Goal: Feedback & Contribution: Leave review/rating

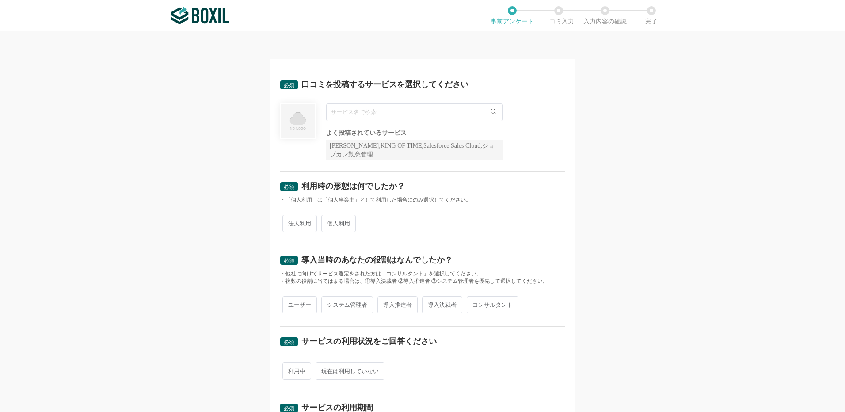
click at [366, 111] on input "text" at bounding box center [414, 112] width 177 height 18
click at [358, 133] on span "WEBCAS SMS" at bounding box center [354, 131] width 37 height 6
click at [371, 115] on input "WEBCAS SMS" at bounding box center [414, 112] width 177 height 18
type input "WEBCAS e-mail"
click at [212, 15] on img at bounding box center [200, 16] width 59 height 18
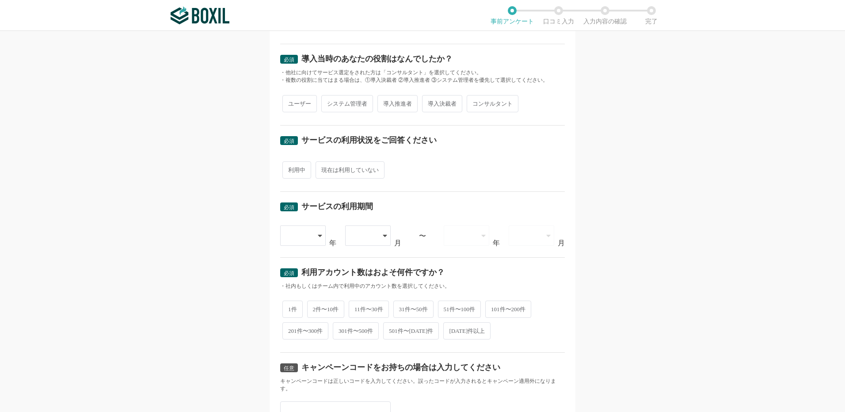
scroll to position [293, 0]
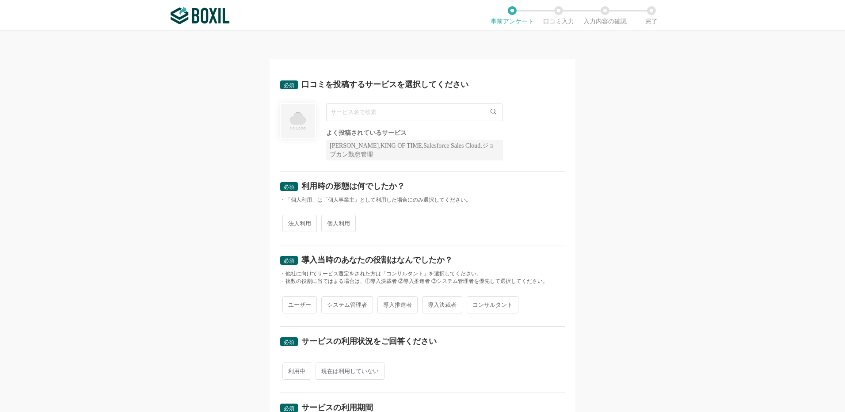
click at [363, 115] on input "text" at bounding box center [414, 112] width 177 height 18
type input "R"
type input "C"
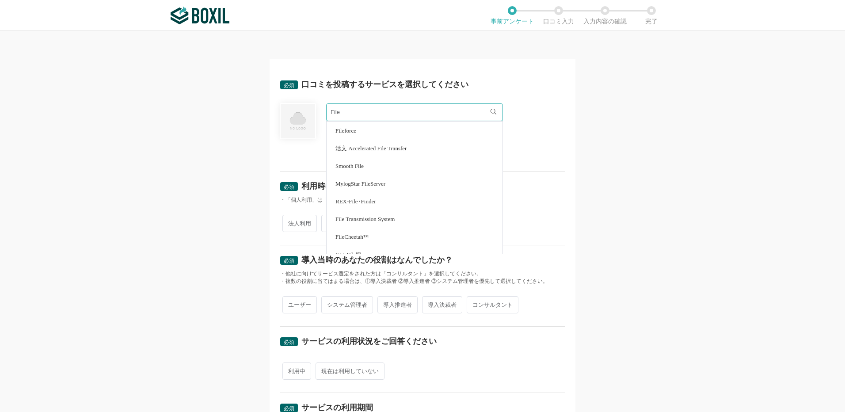
click at [340, 236] on span "FileCheetah™" at bounding box center [353, 237] width 34 height 6
type input "FileCheetah™"
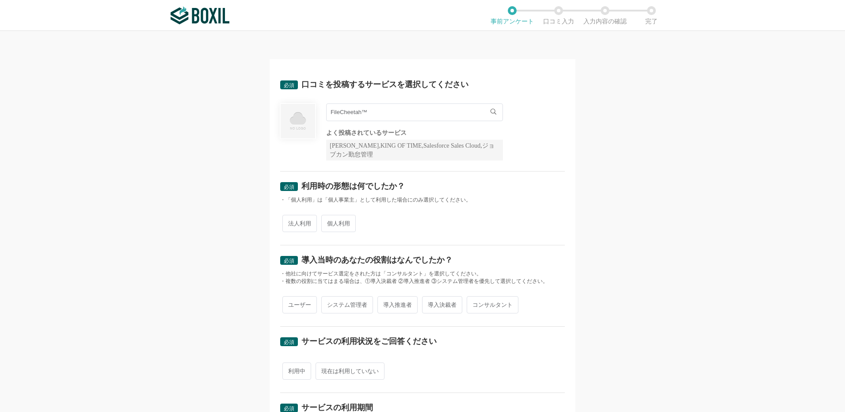
click at [293, 221] on span "法人利用" at bounding box center [299, 223] width 34 height 17
click at [290, 221] on input "法人利用" at bounding box center [288, 219] width 6 height 6
radio input "true"
click at [301, 305] on span "ユーザー" at bounding box center [299, 304] width 34 height 17
click at [290, 303] on input "ユーザー" at bounding box center [288, 301] width 6 height 6
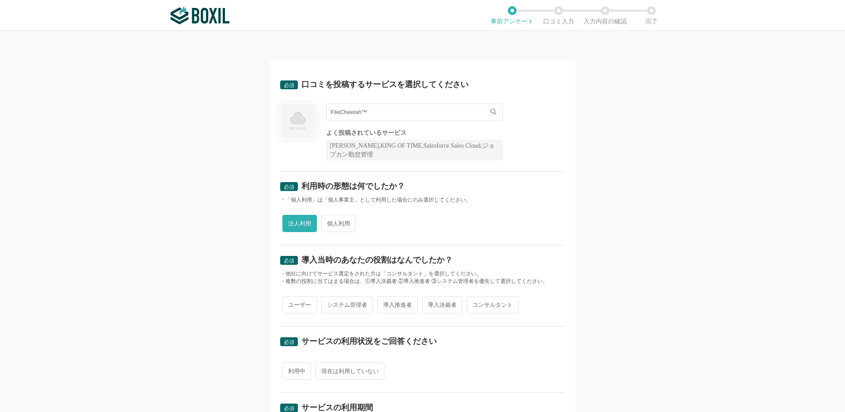
radio input "true"
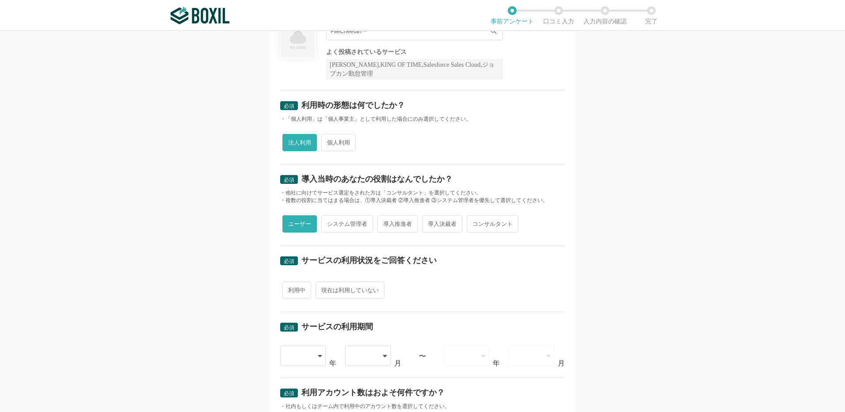
scroll to position [177, 0]
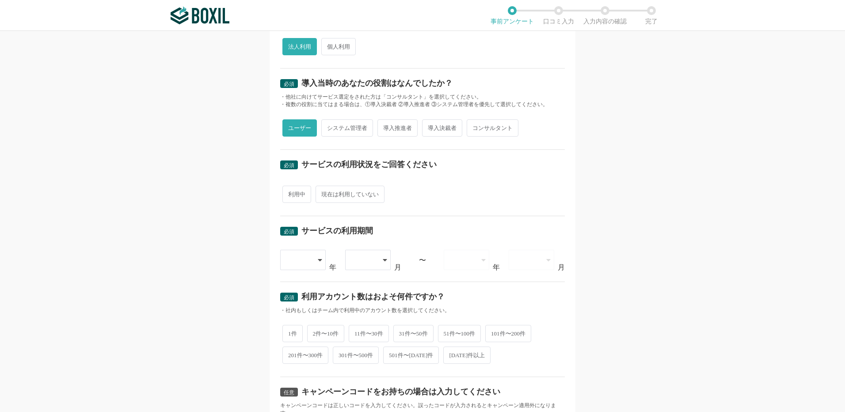
click at [299, 199] on span "利用中" at bounding box center [296, 194] width 29 height 17
click at [290, 193] on input "利用中" at bounding box center [288, 190] width 6 height 6
radio input "true"
click at [319, 259] on icon at bounding box center [321, 259] width 4 height 7
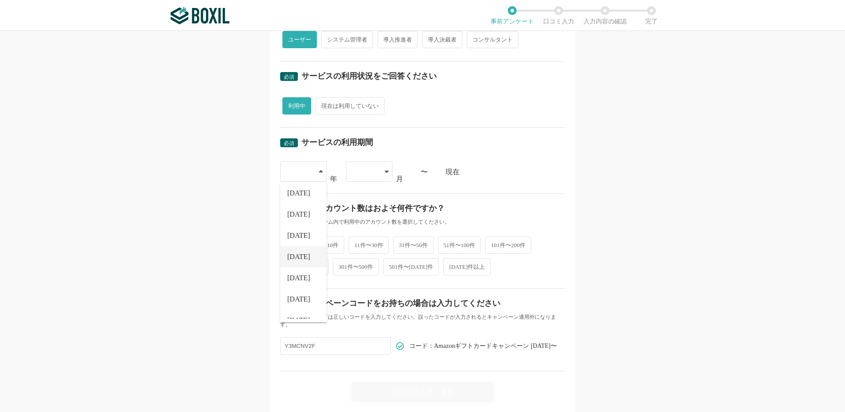
scroll to position [101, 0]
click at [295, 206] on li "[DATE]" at bounding box center [303, 201] width 46 height 21
click at [387, 170] on div at bounding box center [369, 171] width 46 height 20
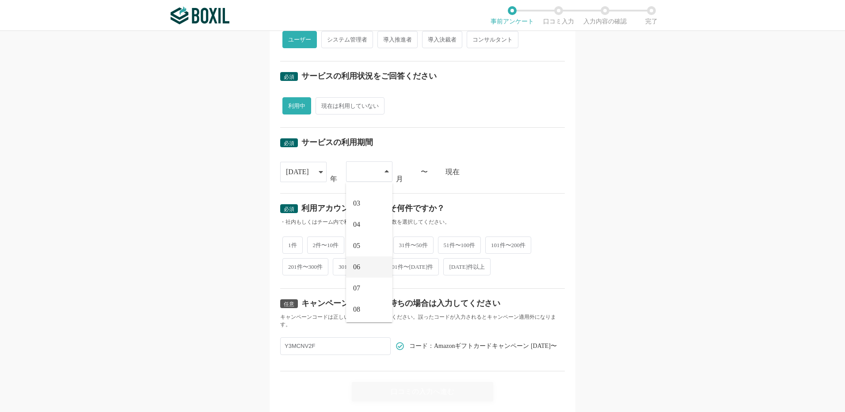
scroll to position [88, 0]
click at [358, 284] on li "09" at bounding box center [369, 277] width 46 height 21
click at [324, 243] on span "2件〜10件" at bounding box center [326, 244] width 38 height 17
click at [315, 243] on input "2件〜10件" at bounding box center [312, 240] width 6 height 6
radio input "true"
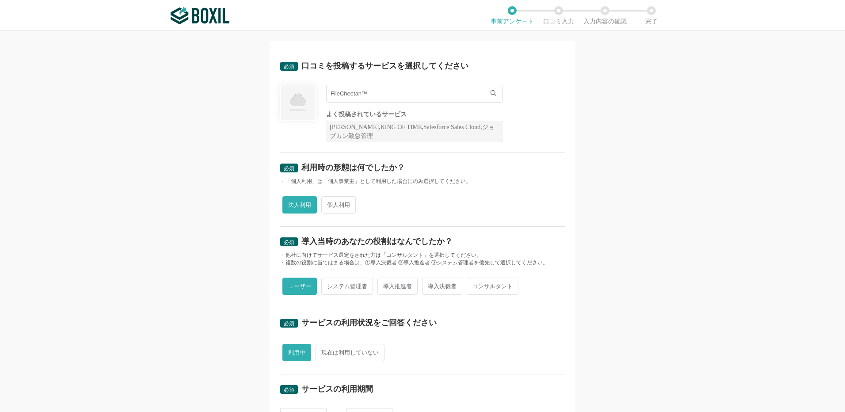
scroll to position [0, 0]
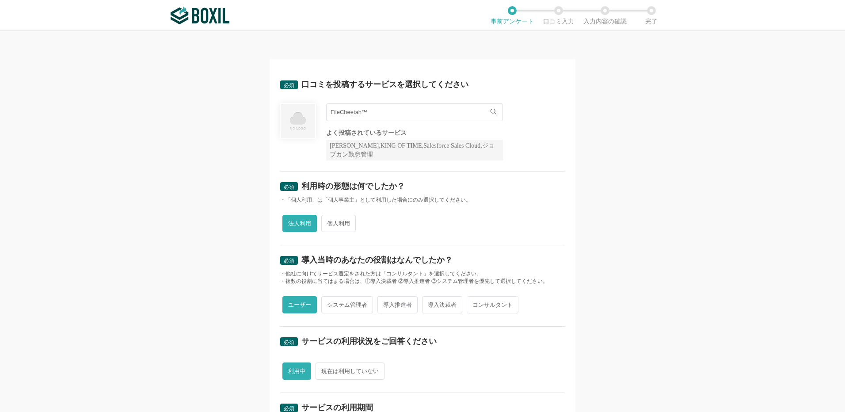
drag, startPoint x: 370, startPoint y: 111, endPoint x: 299, endPoint y: 111, distance: 70.3
click at [299, 111] on div "FileCheetah™ FileCheetah™ よく投稿されているサービス Sansan,KING OF TIME,Salesforce Sales Cl…" at bounding box center [422, 131] width 285 height 57
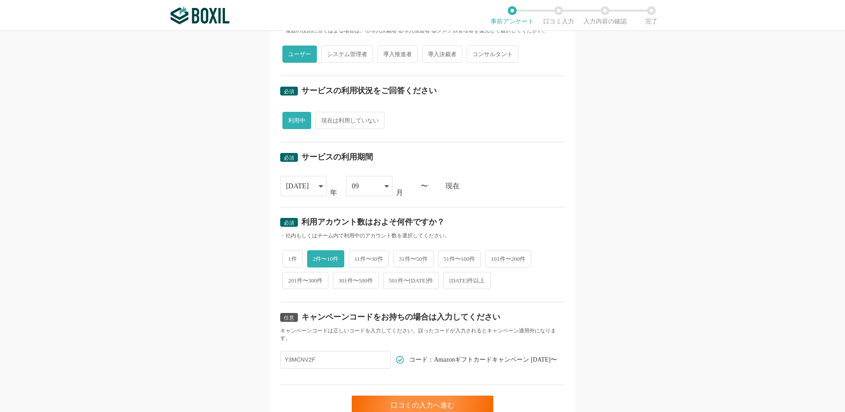
scroll to position [293, 0]
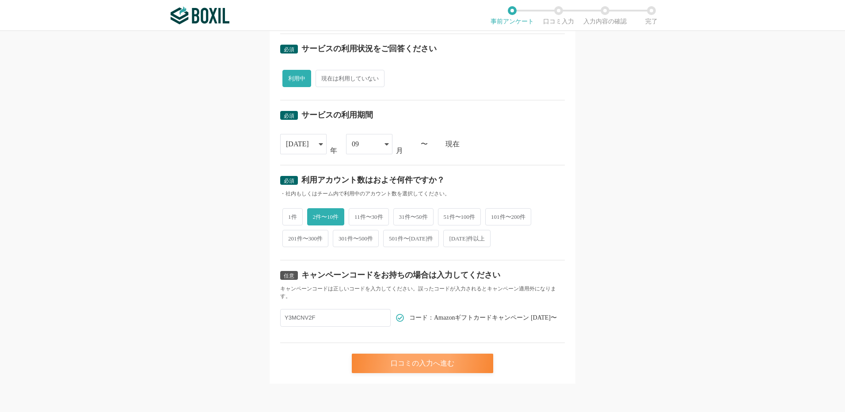
click at [431, 368] on div "口コミの入力へ進む" at bounding box center [422, 363] width 141 height 19
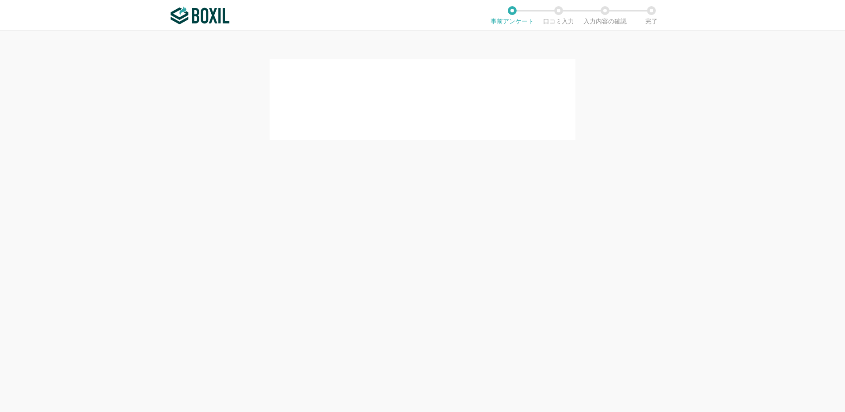
scroll to position [0, 0]
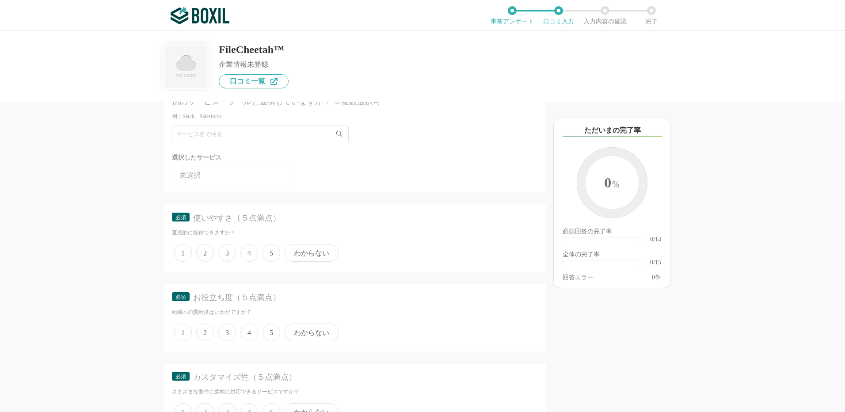
scroll to position [44, 0]
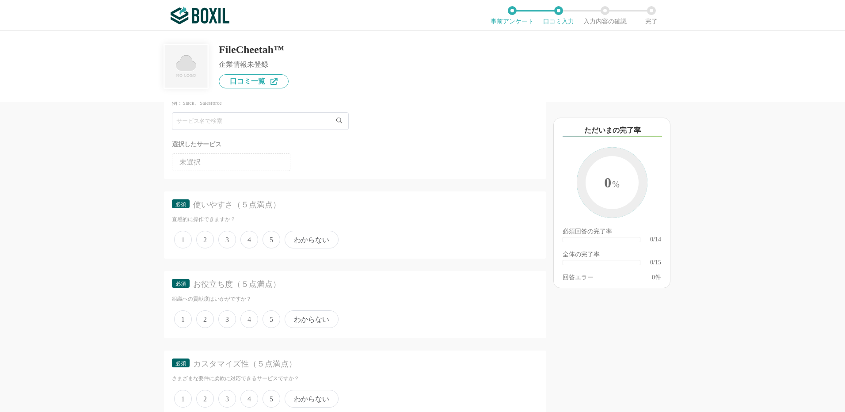
click at [272, 242] on span "5" at bounding box center [272, 240] width 18 height 18
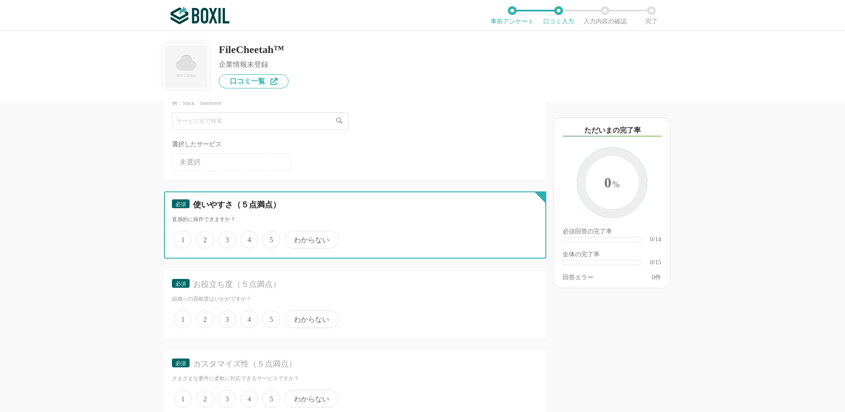
click at [271, 238] on input "5" at bounding box center [268, 235] width 6 height 6
radio input "true"
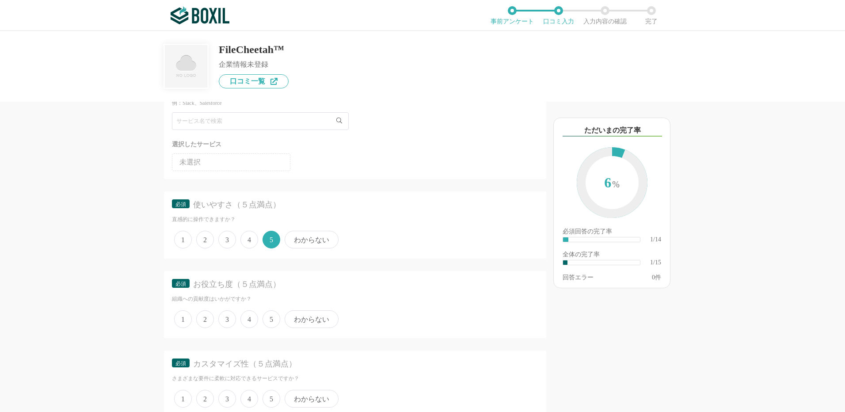
click at [274, 317] on span "5" at bounding box center [272, 319] width 18 height 18
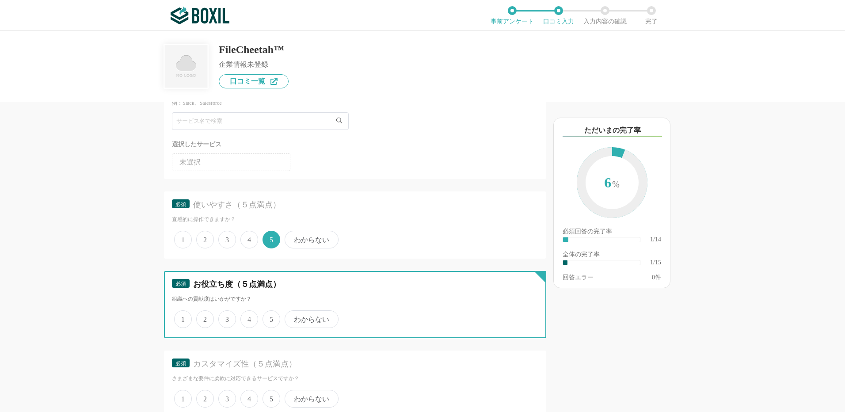
click at [271, 317] on input "5" at bounding box center [268, 315] width 6 height 6
radio input "true"
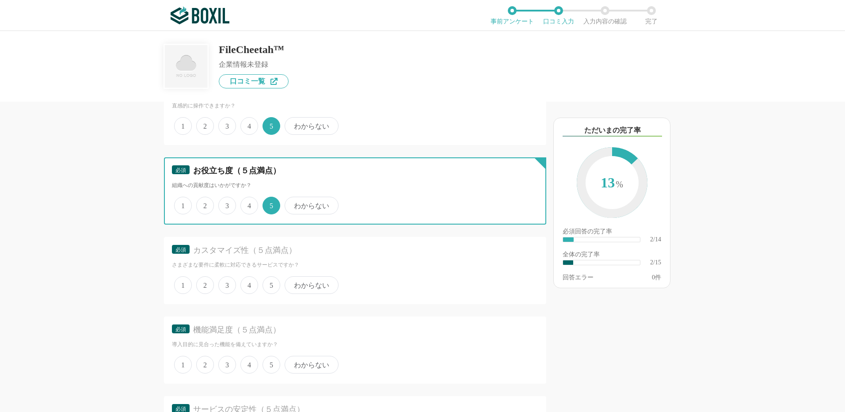
scroll to position [309, 0]
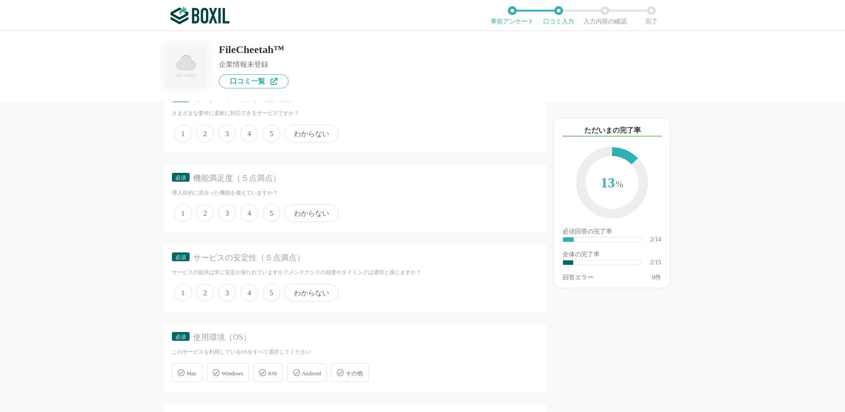
click at [228, 210] on span "3" at bounding box center [227, 213] width 18 height 18
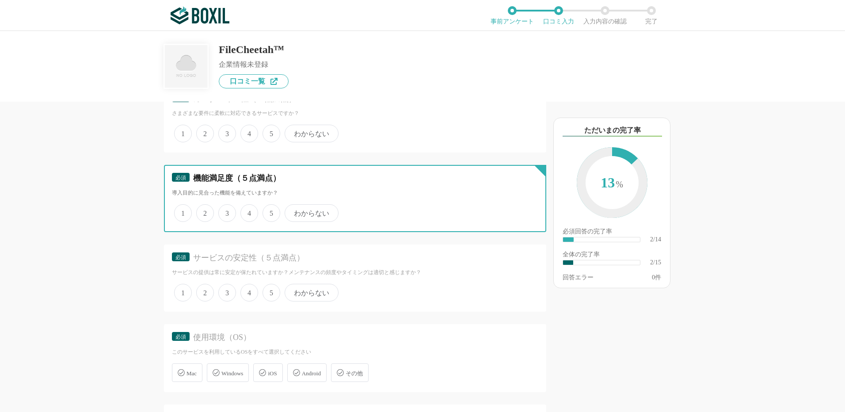
click at [226, 210] on input "3" at bounding box center [224, 209] width 6 height 6
radio input "true"
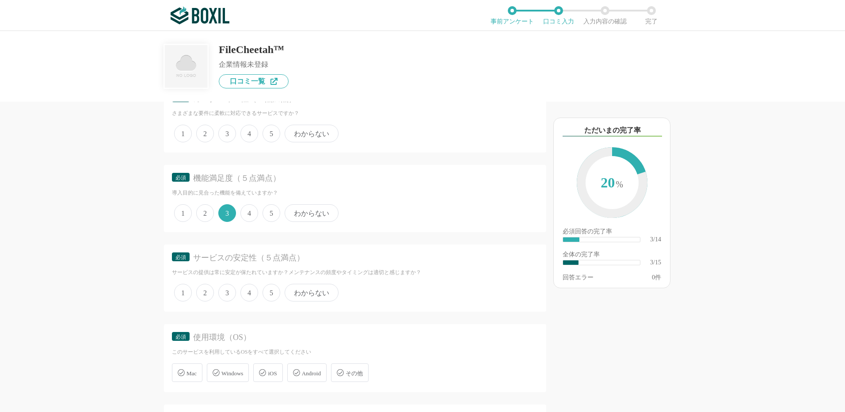
click at [275, 295] on span "5" at bounding box center [272, 293] width 18 height 18
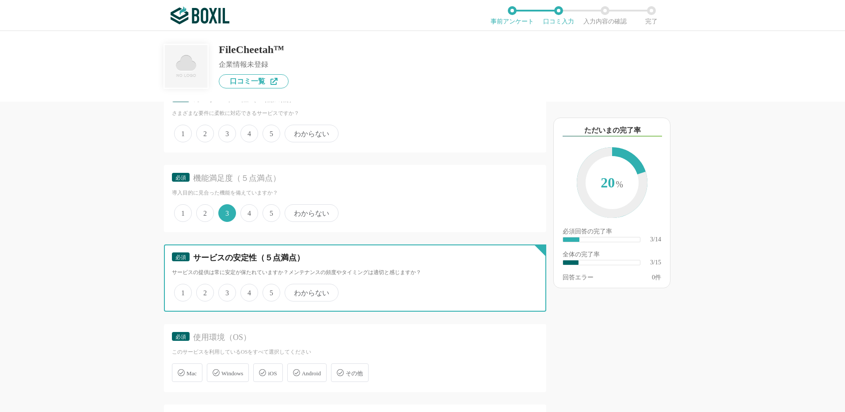
click at [271, 291] on input "5" at bounding box center [268, 288] width 6 height 6
radio input "true"
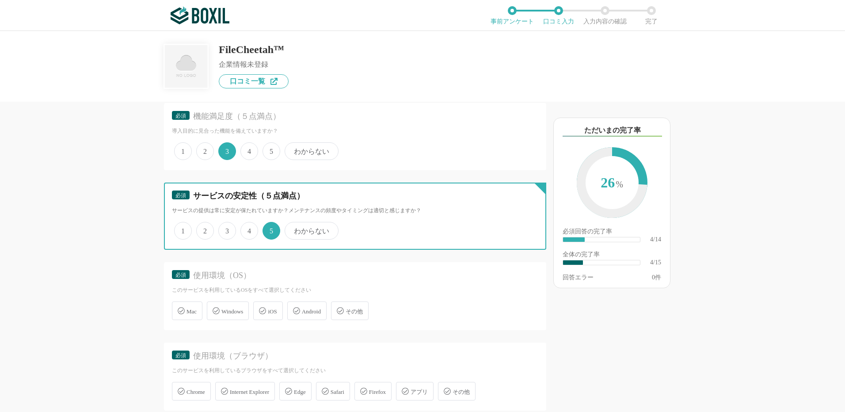
scroll to position [486, 0]
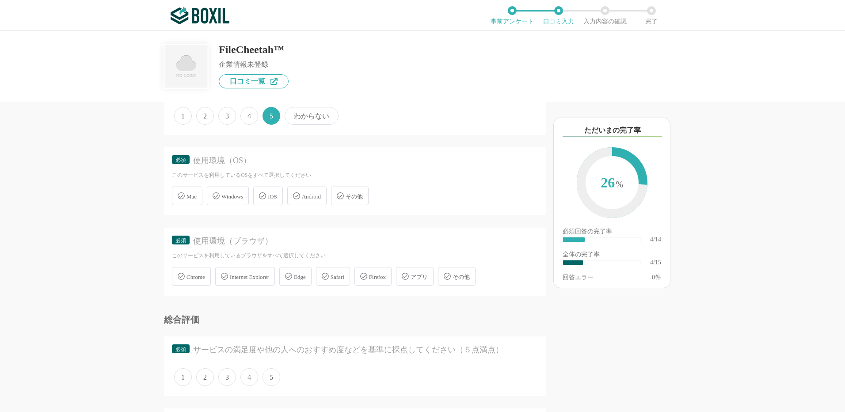
click at [222, 194] on span "Windows" at bounding box center [232, 196] width 22 height 7
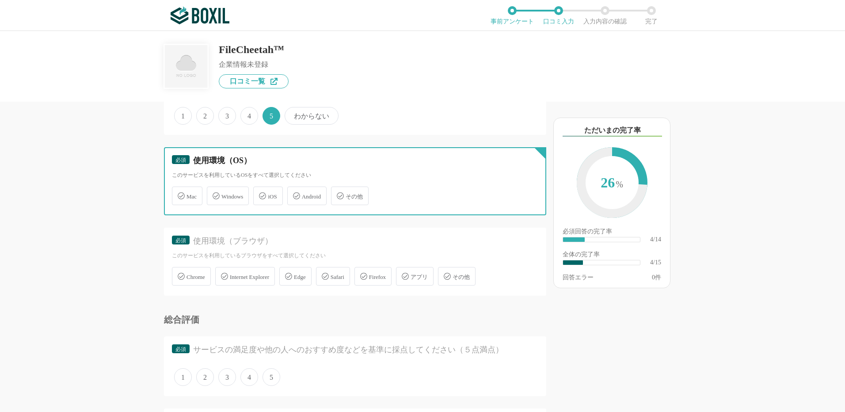
click at [214, 194] on input "Windows" at bounding box center [212, 191] width 6 height 6
checkbox input "true"
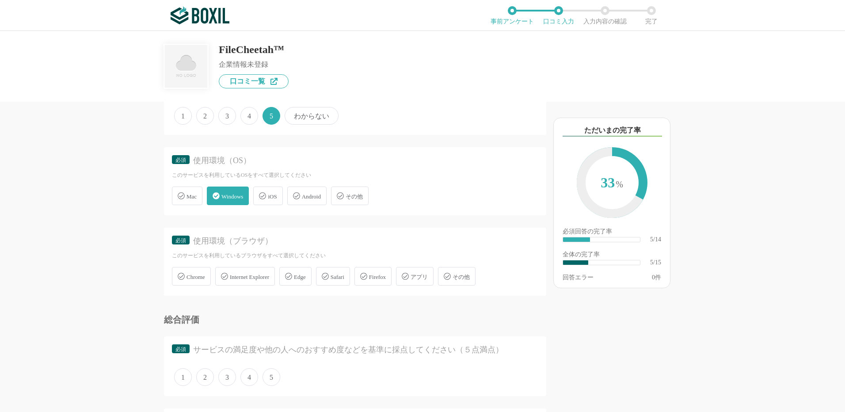
click at [198, 276] on span "Chrome" at bounding box center [196, 277] width 19 height 7
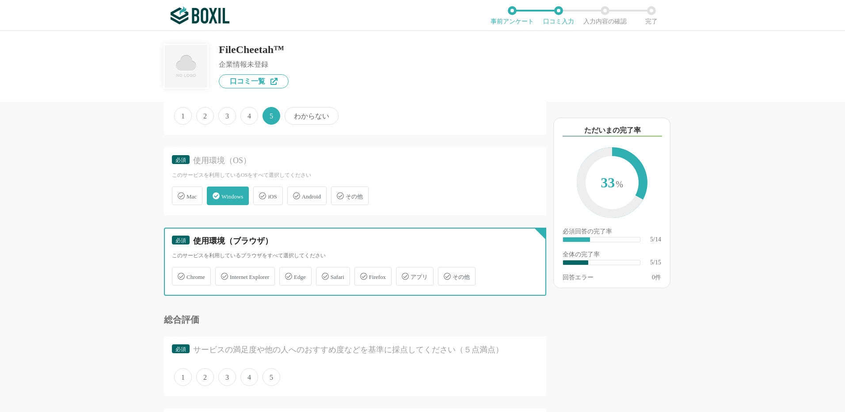
click at [179, 274] on input "Chrome" at bounding box center [177, 271] width 6 height 6
checkbox input "true"
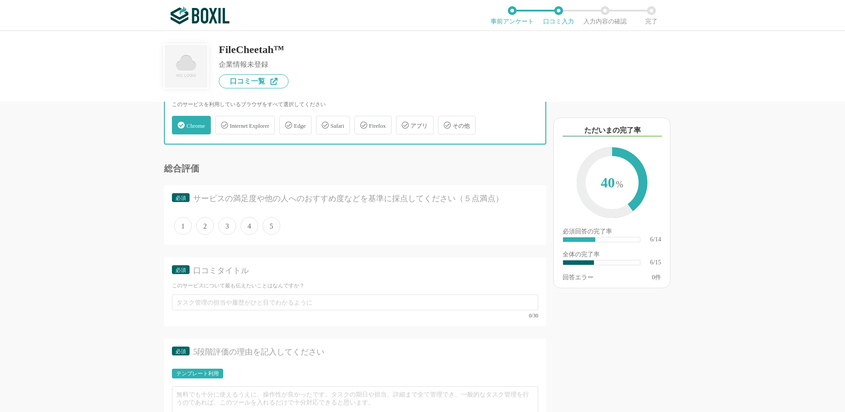
scroll to position [663, 0]
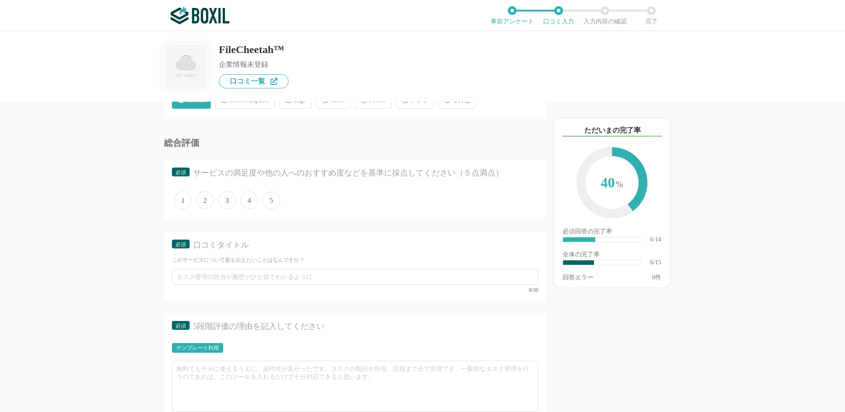
click at [272, 199] on span "5" at bounding box center [272, 200] width 18 height 18
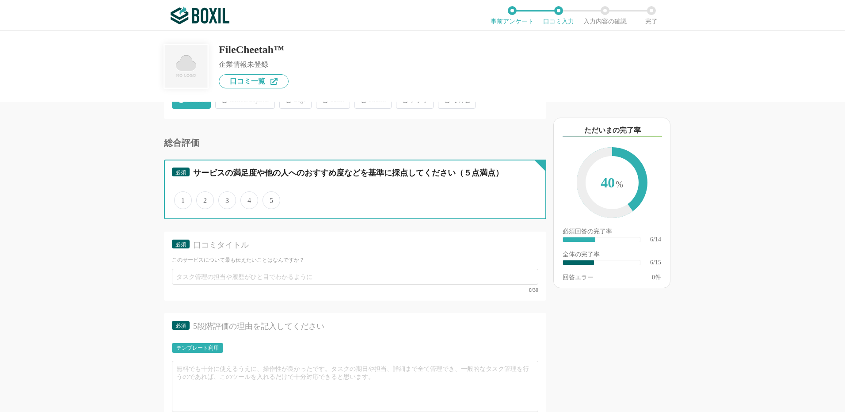
click at [271, 198] on input "5" at bounding box center [268, 196] width 6 height 6
radio input "true"
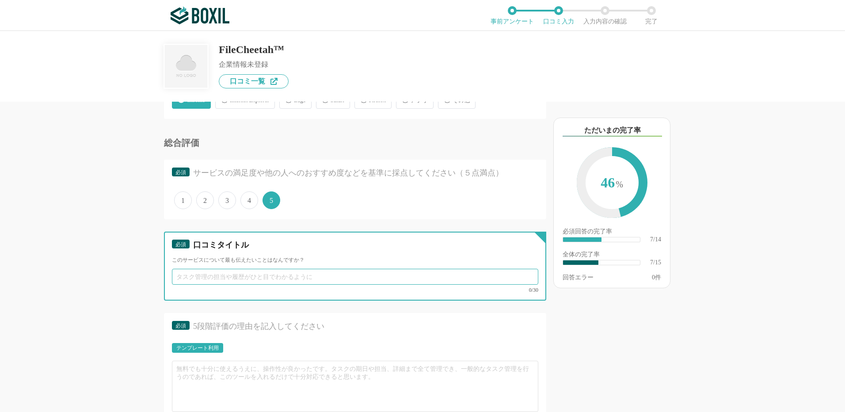
click at [198, 279] on input "text" at bounding box center [355, 277] width 366 height 16
paste input "大事なファイルを安全に届けたいならこれ！"
type input "大事なファイルを安全に届けたいならこれ！"
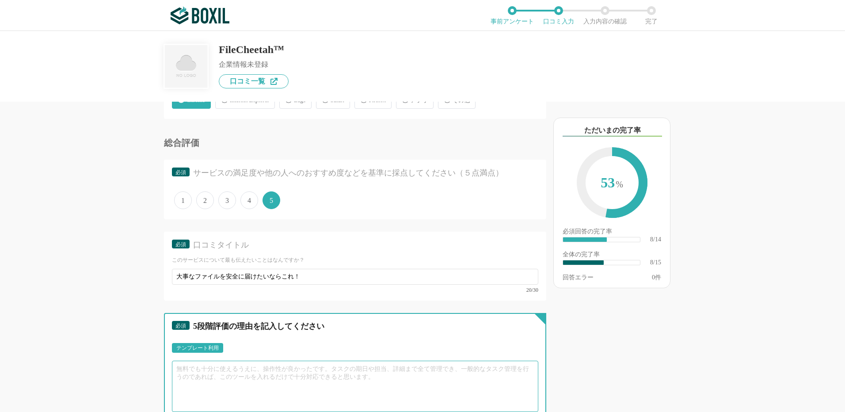
click at [182, 372] on textarea at bounding box center [355, 386] width 366 height 51
paste textarea "安全で使いやすいファイル転送サービスです。セキュリティ面でも安心して利用でき、切手システムによりグループ外のメンバーとも安全にファイルのやり取りが可能です。"
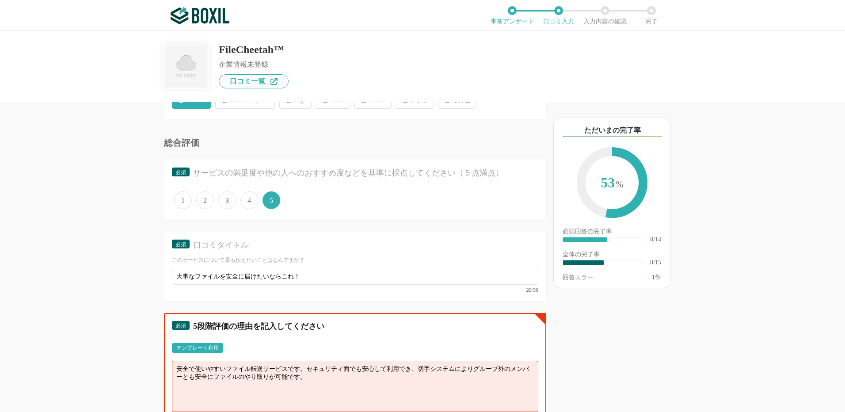
click at [324, 384] on textarea "安全で使いやすいファイル転送サービスです。セキュリティ面でも安心して利用でき、切手システムによりグループ外のメンバーとも安全にファイルのやり取りが可能です。" at bounding box center [355, 386] width 366 height 51
paste textarea "ファイル転送の安全性と効率性を重視する"
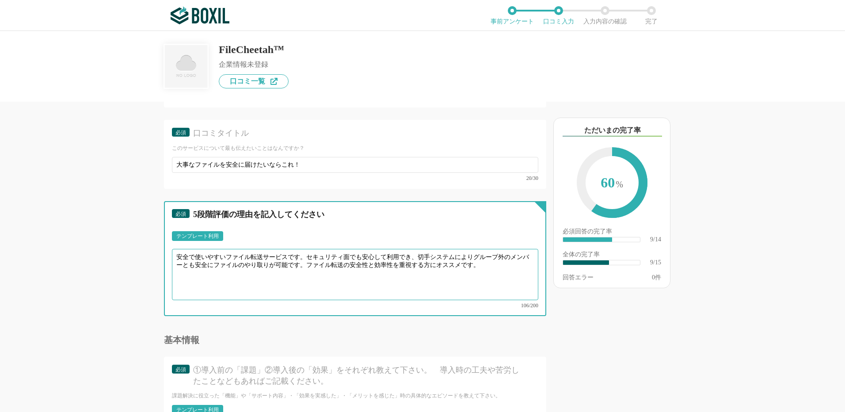
scroll to position [840, 0]
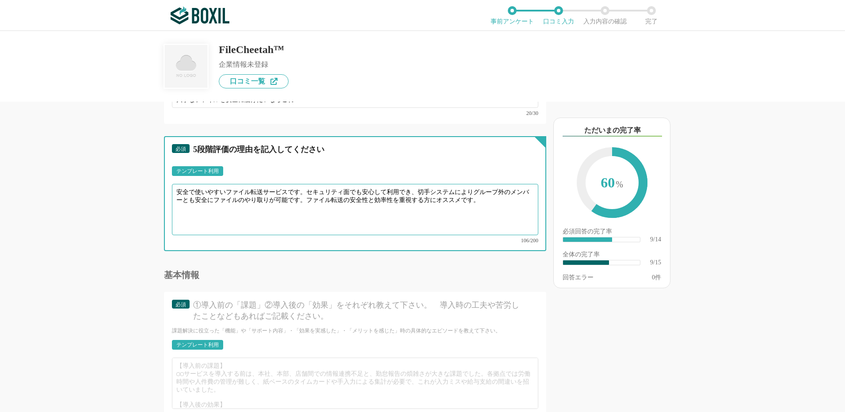
type textarea "安全で使いやすいファイル転送サービスです。セキュリティ面でも安心して利用でき、切手システムによりグループ外のメンバーとも安全にファイルのやり取りが可能です。フ…"
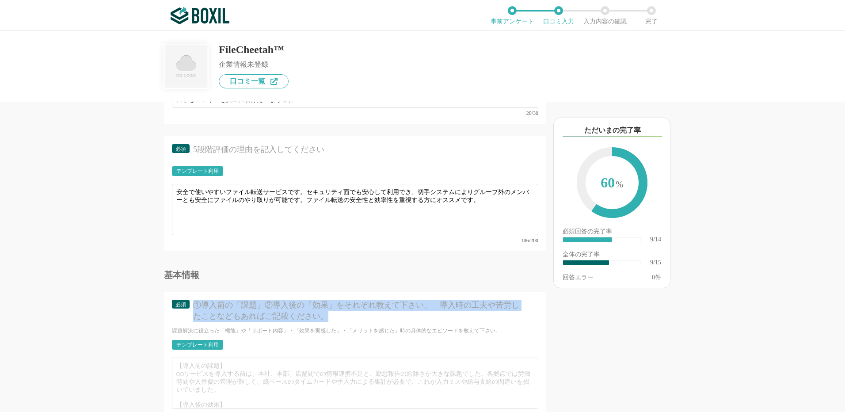
drag, startPoint x: 194, startPoint y: 298, endPoint x: 356, endPoint y: 314, distance: 163.1
click at [356, 314] on div "①導入前の「課題」②導入後の「効果」をそれぞれ教えて下さい。　導入時の工夫や苦労したことなどもあればご記載ください。" at bounding box center [358, 311] width 330 height 22
copy div "①導入前の「課題」②導入後の「効果」をそれぞれ教えて下さい。　導入時の工夫や苦労したことなどもあればご記載ください。"
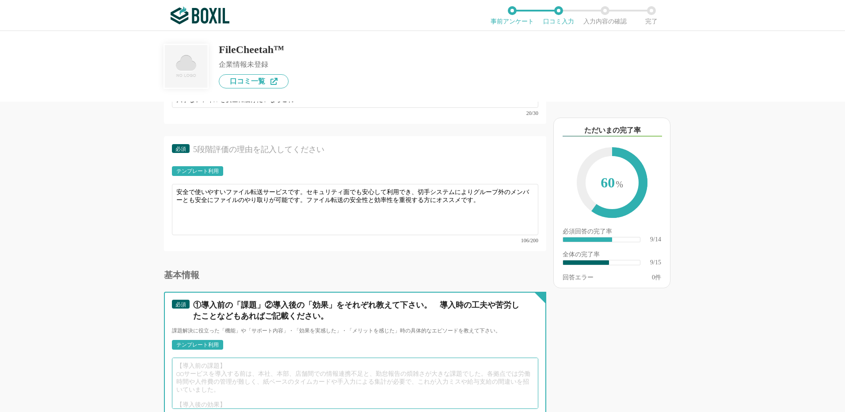
click at [197, 363] on textarea at bounding box center [355, 383] width 366 height 51
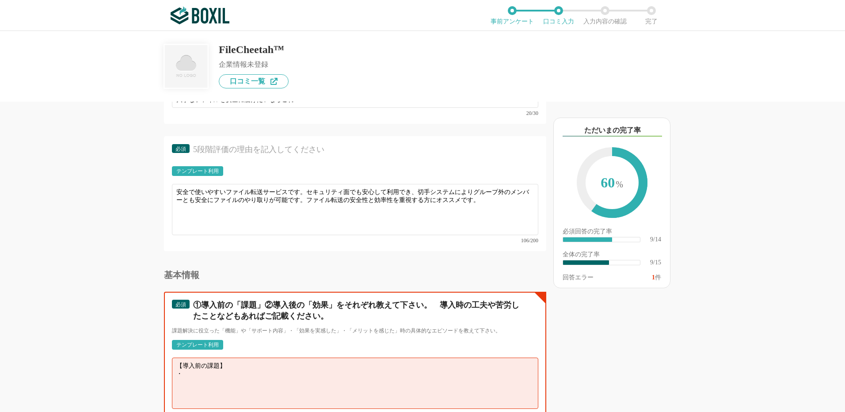
click at [183, 366] on textarea "【導入前の課題】 ・" at bounding box center [355, 383] width 366 height 51
paste textarea "①導入前の「課題」②導入後の「効果」をそれぞれ教えて下さい。　導入時の工夫や苦労したことなどもあればご記載ください。"
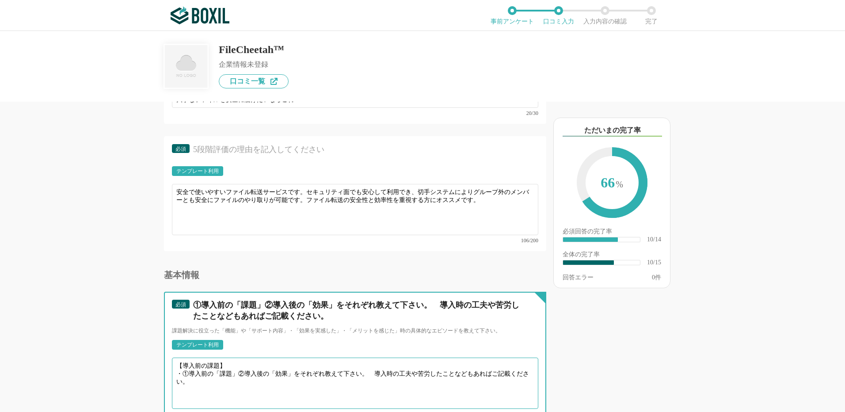
drag, startPoint x: 207, startPoint y: 374, endPoint x: 183, endPoint y: 368, distance: 24.1
click at [183, 368] on textarea "【導入前の課題】 ・①導入前の「課題」②導入後の「効果」をそれぞれ教えて下さい。　導入時の工夫や苦労したことなどもあればご記載ください。" at bounding box center [355, 383] width 366 height 51
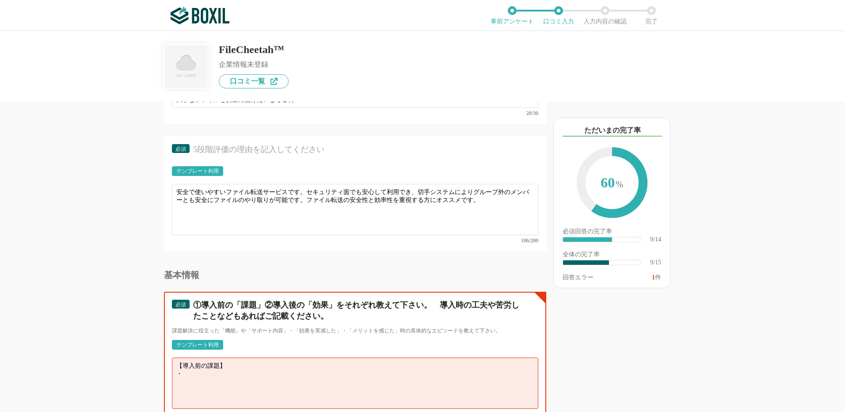
click at [185, 369] on textarea "【導入前の課題】 ・" at bounding box center [355, 383] width 366 height 51
paste textarea "社内外のファイル送信の安全性が不安 メール添付で大容量ファイルを送る場合、誤送信や情報漏えいのリスクがあった。 ファイル容量や形式の制限がネック 社外への送信…"
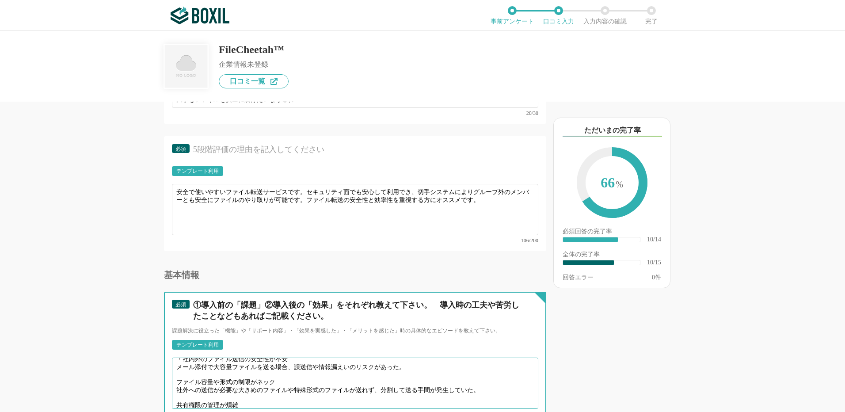
scroll to position [0, 0]
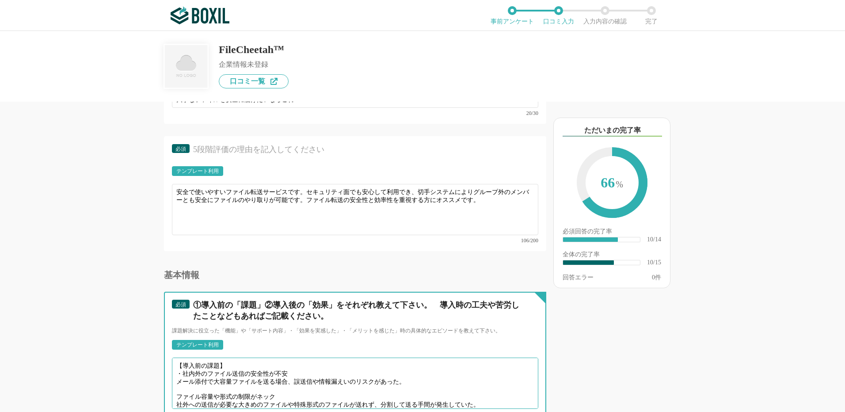
click at [176, 374] on textarea "【導入前の課題】 ・社内外のファイル送信の安全性が不安 メール添付で大容量ファイルを送る場合、誤送信や情報漏えいのリスクがあった。 ファイル容量や形式の制限が…" at bounding box center [355, 383] width 366 height 51
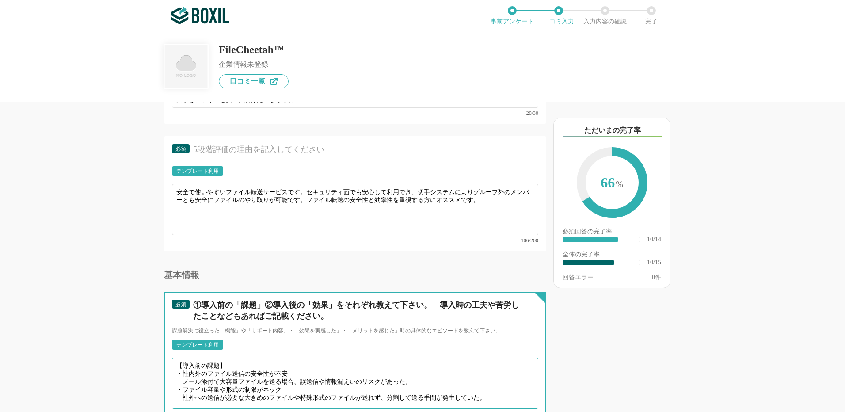
scroll to position [2, 0]
click at [455, 394] on textarea "【導入前の課題】 ・社内外のファイル送信の安全性が不安 メール添付で大容量ファイルを送る場合、誤送信や情報漏えいのリスクがあった。 ・ファイル容量や形式の制限…" at bounding box center [355, 383] width 366 height 51
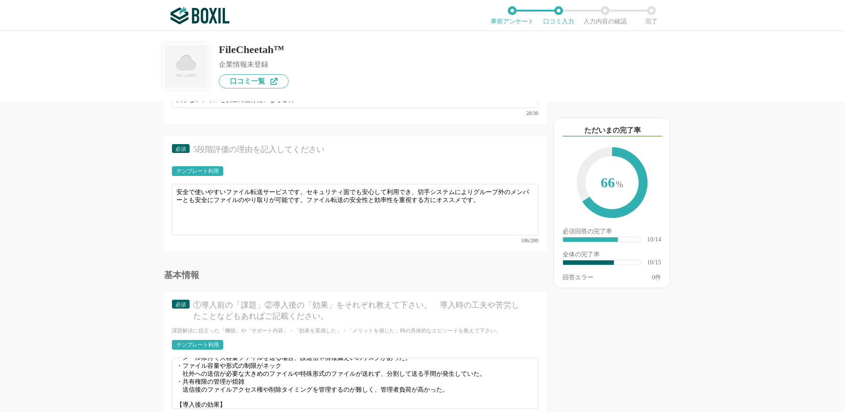
scroll to position [25, 0]
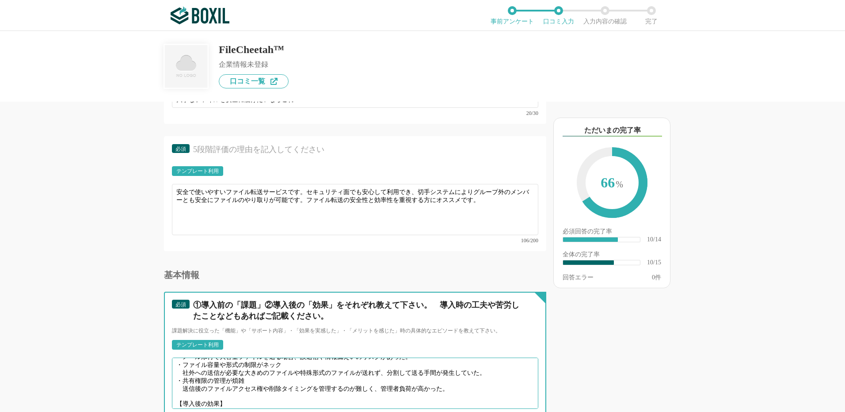
click at [177, 395] on textarea "【導入前の課題】 ・社内外のファイル送信の安全性が不安 メール添付で大容量ファイルを送る場合、誤送信や情報漏えいのリスクがあった。 ・ファイル容量や形式の制限…" at bounding box center [355, 383] width 366 height 51
paste textarea "安全かつ簡単にファイル送信が可能に SSL暗号化や自動ウイルスチェックで安心して送受信できるようになった。 切手システムによる柔軟な共有 社内外へのファイル送…"
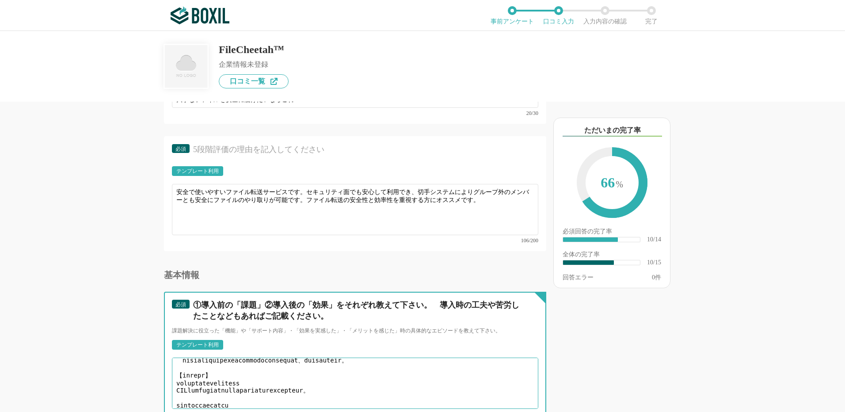
scroll to position [38, 0]
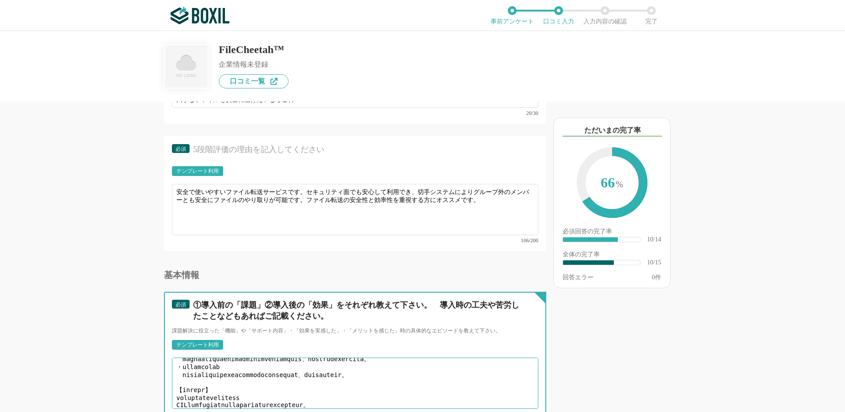
click at [173, 379] on textarea at bounding box center [355, 383] width 366 height 51
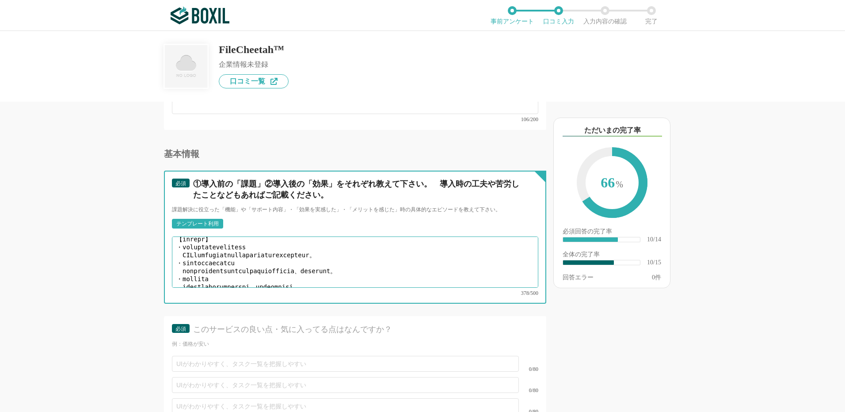
scroll to position [1017, 0]
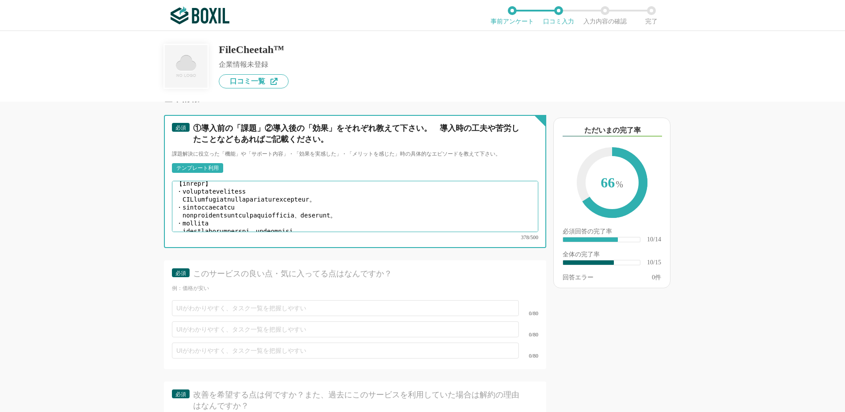
type textarea "【loremi】 ・dolorsitametconse adipiscingelitsedd、eiusmodtemporinci。 ・utlaboreetdo…"
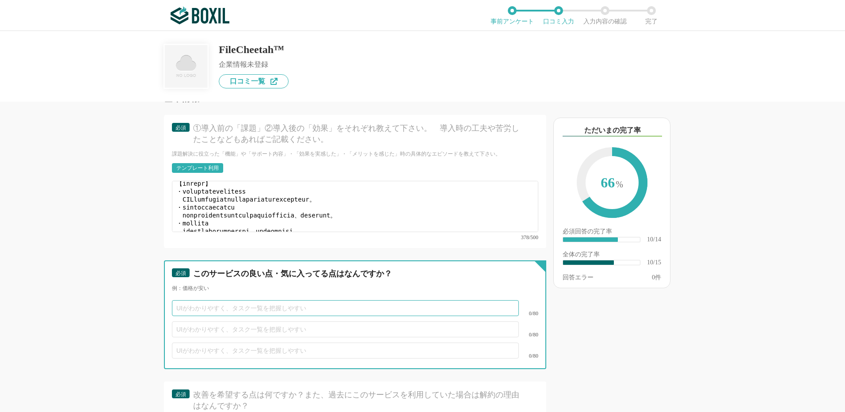
click at [202, 301] on input "text" at bounding box center [345, 308] width 347 height 16
paste input "セキュリティと使い勝手の良さ"
type input "セキュリティと使い勝手の良さ"
click at [192, 321] on input "text" at bounding box center [345, 329] width 347 height 16
paste input "切手システムによる柔軟な利用"
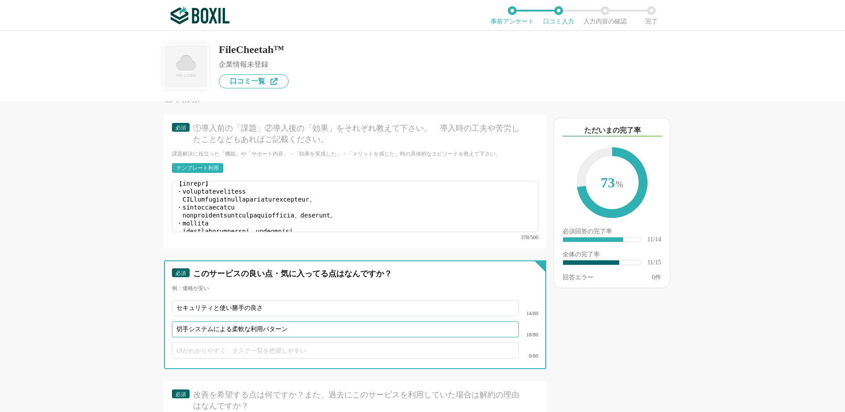
type input "切手システムによる柔軟な利用パターン"
click at [179, 343] on input "text" at bounding box center [345, 351] width 347 height 16
paste input "安心のセキュリティ体制"
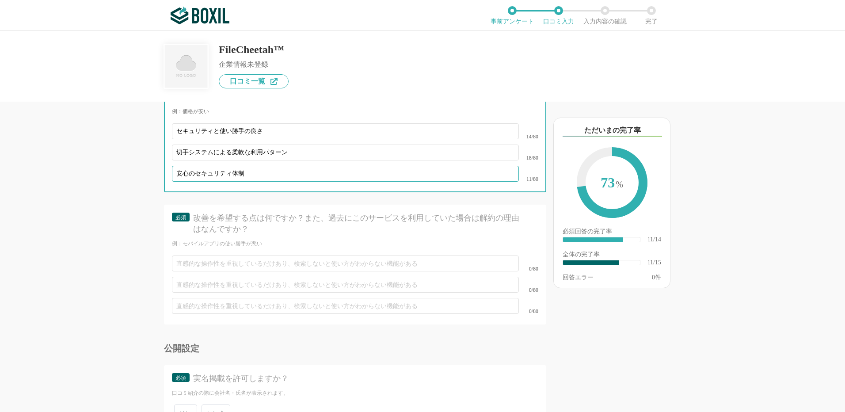
type input "安心のセキュリティ体制"
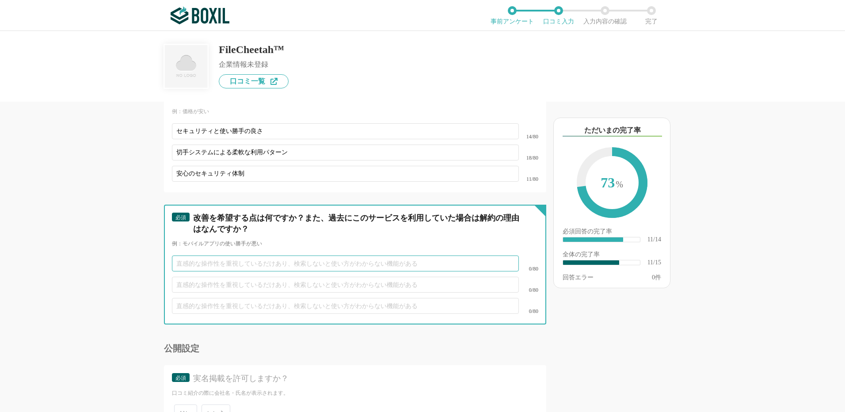
click at [206, 256] on input "text" at bounding box center [345, 264] width 347 height 16
paste input "切手は最大5枚までしか発行できないため、残量がゼロになるとファイル送信の機能が利用できなくな"
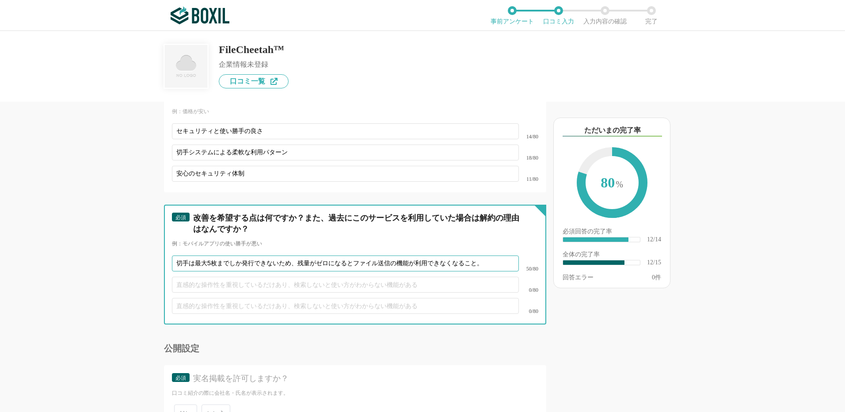
type input "切手は最大5枚までしか発行できないため、残量がゼロになるとファイル送信の機能が利用できなくなること。"
click at [184, 277] on input "text" at bounding box center [345, 285] width 347 height 16
paste input "最大3GBまでのファイル送信には対応していますが、大容量のデータや動画ファイルのやり取りには不向き"
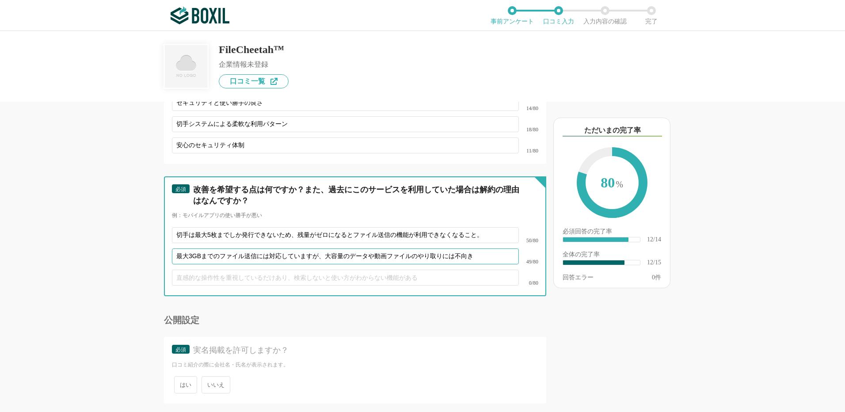
scroll to position [1250, 0]
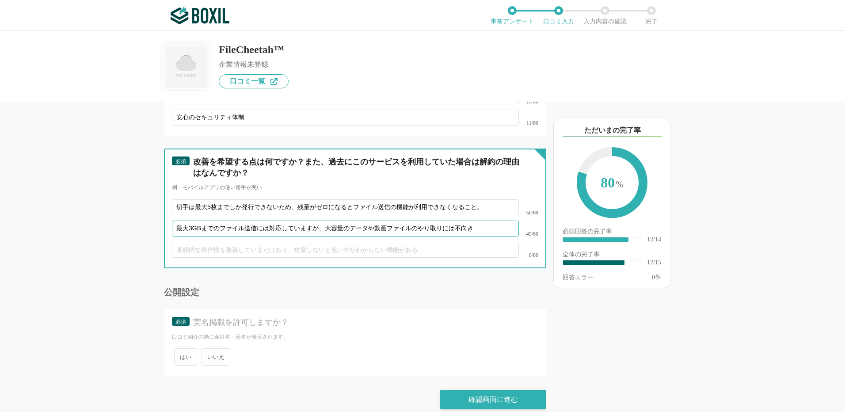
type input "最大3GBまでのファイル送信には対応していますが、大容量のデータや動画ファイルのやり取りには不向き"
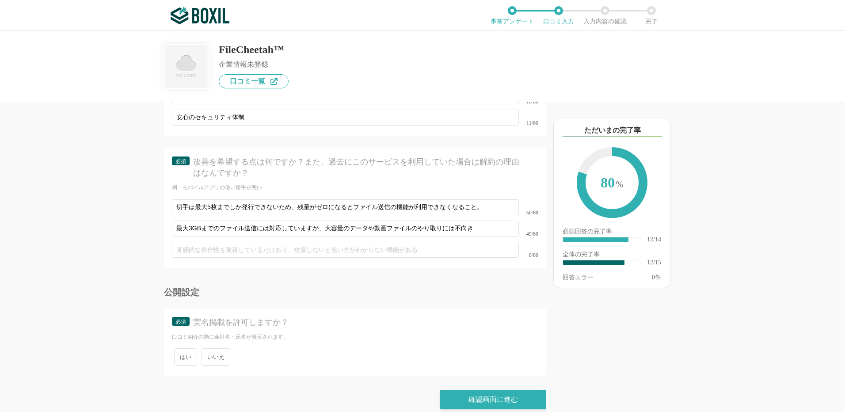
click at [214, 349] on span "いいえ" at bounding box center [216, 356] width 29 height 17
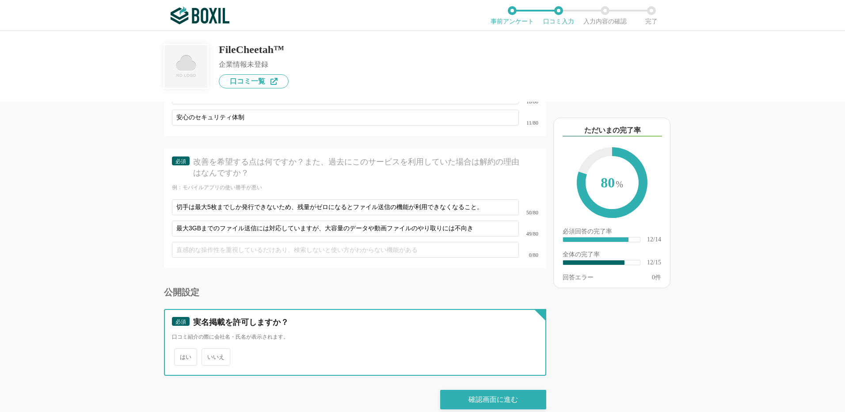
click at [210, 350] on input "いいえ" at bounding box center [207, 353] width 6 height 6
radio input "true"
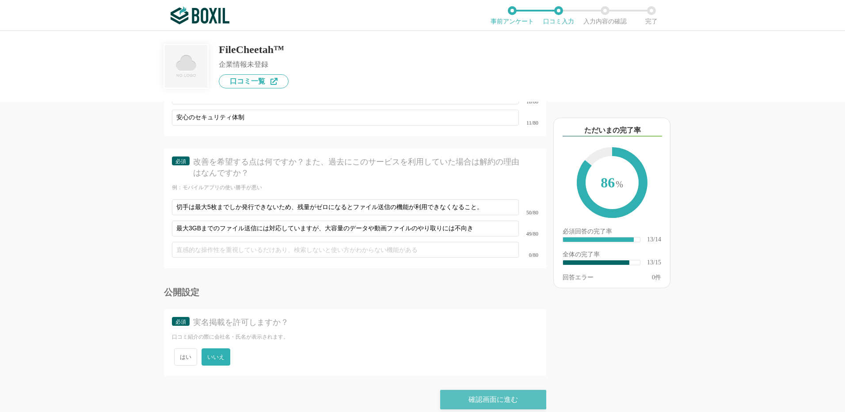
drag, startPoint x: 511, startPoint y: 388, endPoint x: 508, endPoint y: 37, distance: 350.6
click at [508, 390] on div "確認画面に進む" at bounding box center [493, 399] width 106 height 19
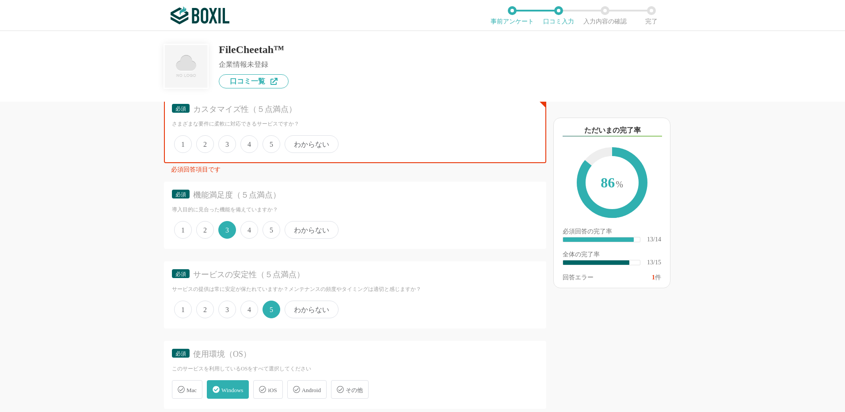
scroll to position [293, 0]
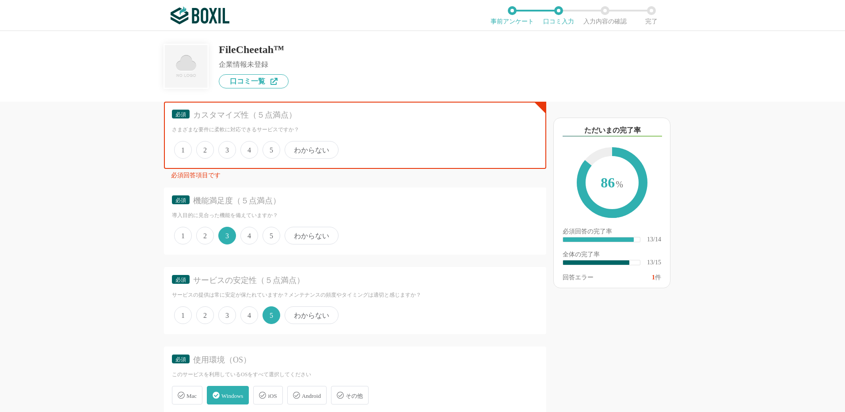
click at [233, 148] on span "3" at bounding box center [227, 150] width 18 height 18
click at [226, 148] on input "3" at bounding box center [224, 145] width 6 height 6
radio input "true"
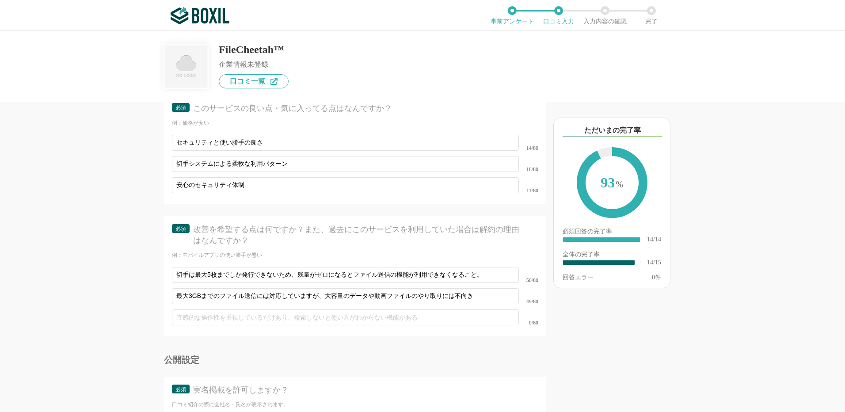
scroll to position [1250, 0]
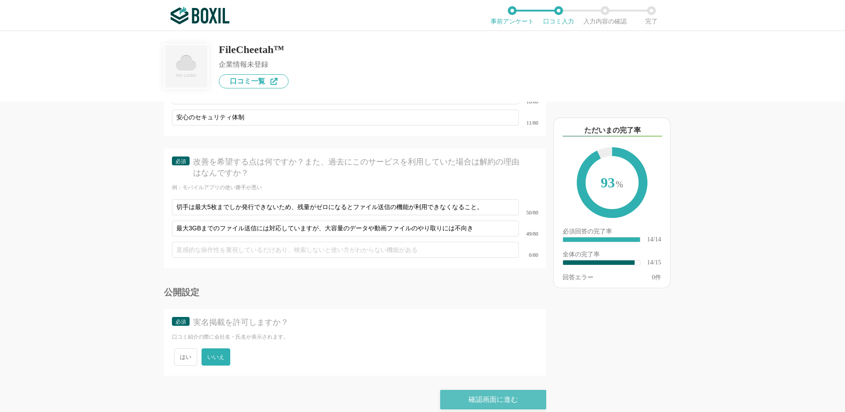
click at [496, 392] on div "確認画面に進む" at bounding box center [493, 399] width 106 height 19
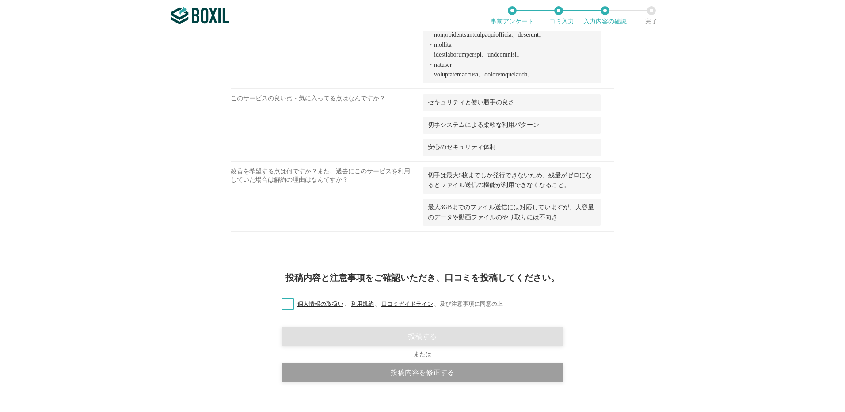
scroll to position [809, 0]
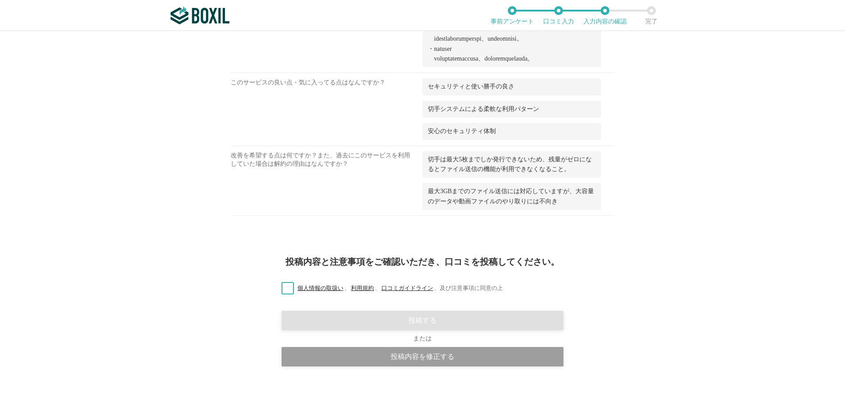
click at [285, 286] on label "個人情報の取扱い 、 利用規約 、 口コミガイドライン 、 及び注意事項に同意の上" at bounding box center [389, 288] width 229 height 9
click at [0, 0] on input "個人情報の取扱い 、 利用規約 、 口コミガイドライン 、 及び注意事項に同意の上" at bounding box center [0, 0] width 0 height 0
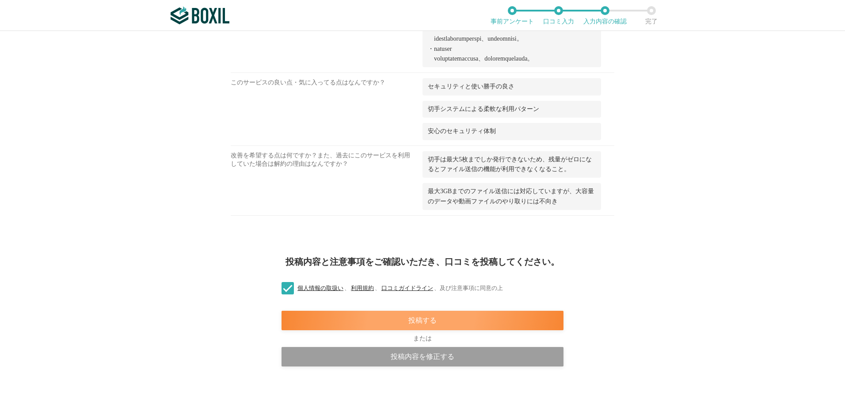
click at [412, 323] on div "投稿する" at bounding box center [423, 320] width 282 height 19
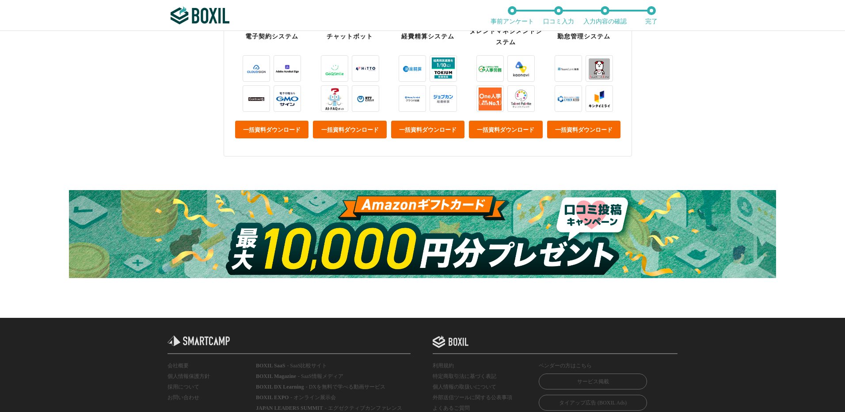
scroll to position [467, 0]
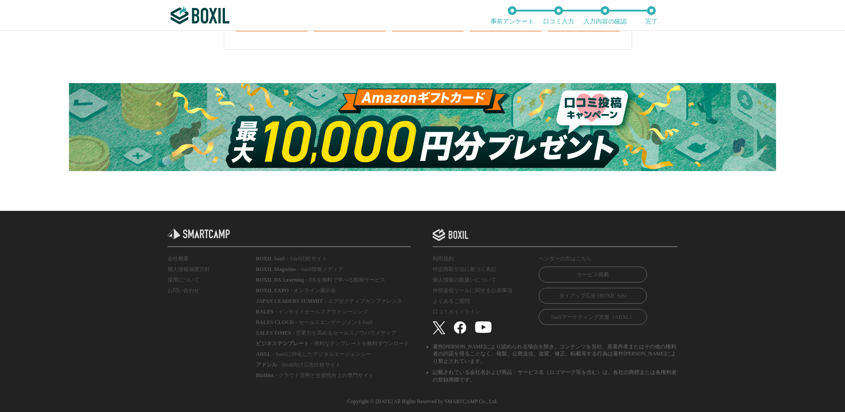
click at [426, 130] on img at bounding box center [422, 127] width 707 height 88
